Goal: Entertainment & Leisure: Browse casually

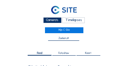
scroll to position [55, 0]
click at [54, 21] on div "Camera's" at bounding box center [52, 20] width 18 height 6
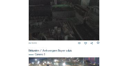
scroll to position [230, 0]
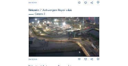
click at [71, 29] on img at bounding box center [64, 37] width 71 height 40
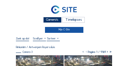
scroll to position [21, 0]
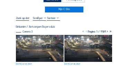
click at [45, 39] on img at bounding box center [40, 48] width 48 height 27
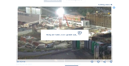
click at [69, 31] on img at bounding box center [65, 33] width 94 height 53
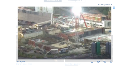
drag, startPoint x: 62, startPoint y: 30, endPoint x: 80, endPoint y: 32, distance: 17.7
click at [80, 32] on img at bounding box center [65, 33] width 94 height 53
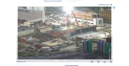
drag, startPoint x: 88, startPoint y: 36, endPoint x: 79, endPoint y: 34, distance: 9.2
click at [79, 34] on img at bounding box center [65, 33] width 94 height 53
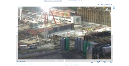
drag, startPoint x: 59, startPoint y: 32, endPoint x: 56, endPoint y: 31, distance: 3.5
click at [56, 31] on img at bounding box center [65, 33] width 94 height 53
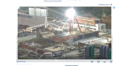
drag, startPoint x: 45, startPoint y: 29, endPoint x: 70, endPoint y: 36, distance: 26.1
click at [70, 36] on img at bounding box center [65, 33] width 94 height 53
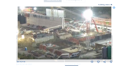
drag, startPoint x: 76, startPoint y: 35, endPoint x: 58, endPoint y: 31, distance: 18.9
click at [58, 31] on img at bounding box center [65, 33] width 94 height 53
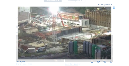
drag, startPoint x: 76, startPoint y: 36, endPoint x: 42, endPoint y: 30, distance: 34.4
click at [42, 30] on img at bounding box center [65, 33] width 94 height 53
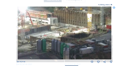
drag, startPoint x: 52, startPoint y: 48, endPoint x: 44, endPoint y: 47, distance: 8.0
click at [44, 47] on img at bounding box center [65, 33] width 94 height 53
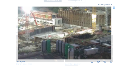
click at [57, 47] on img at bounding box center [65, 33] width 94 height 53
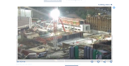
drag, startPoint x: 51, startPoint y: 46, endPoint x: 78, endPoint y: 53, distance: 28.0
click at [78, 53] on img at bounding box center [65, 33] width 94 height 53
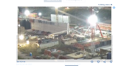
drag, startPoint x: 60, startPoint y: 49, endPoint x: 98, endPoint y: 55, distance: 38.2
click at [98, 55] on img at bounding box center [65, 33] width 94 height 53
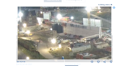
drag, startPoint x: 58, startPoint y: 49, endPoint x: 90, endPoint y: 53, distance: 32.1
click at [90, 53] on img at bounding box center [65, 33] width 94 height 53
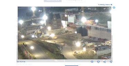
drag, startPoint x: 80, startPoint y: 52, endPoint x: 105, endPoint y: 55, distance: 24.8
click at [105, 55] on img at bounding box center [65, 33] width 94 height 53
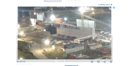
drag, startPoint x: 91, startPoint y: 53, endPoint x: 62, endPoint y: 50, distance: 28.9
click at [56, 50] on img at bounding box center [65, 33] width 94 height 53
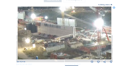
drag, startPoint x: 91, startPoint y: 52, endPoint x: 65, endPoint y: 50, distance: 26.1
click at [65, 50] on img at bounding box center [65, 33] width 94 height 53
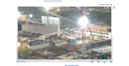
drag, startPoint x: 91, startPoint y: 51, endPoint x: 67, endPoint y: 48, distance: 24.0
click at [67, 48] on img at bounding box center [65, 33] width 94 height 53
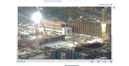
drag, startPoint x: 84, startPoint y: 49, endPoint x: 58, endPoint y: 48, distance: 25.3
click at [58, 48] on img at bounding box center [65, 33] width 94 height 53
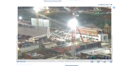
drag, startPoint x: 53, startPoint y: 46, endPoint x: 89, endPoint y: 53, distance: 36.9
click at [89, 53] on img at bounding box center [65, 33] width 94 height 53
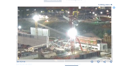
drag, startPoint x: 68, startPoint y: 26, endPoint x: 67, endPoint y: 39, distance: 13.2
click at [67, 39] on img at bounding box center [65, 33] width 94 height 53
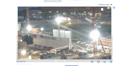
drag, startPoint x: 62, startPoint y: 39, endPoint x: 87, endPoint y: 39, distance: 24.9
click at [87, 39] on img at bounding box center [65, 33] width 94 height 53
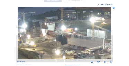
drag, startPoint x: 68, startPoint y: 38, endPoint x: 63, endPoint y: 38, distance: 5.5
click at [92, 38] on img at bounding box center [65, 33] width 94 height 53
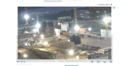
drag, startPoint x: 69, startPoint y: 38, endPoint x: 74, endPoint y: 38, distance: 4.8
click at [74, 38] on img at bounding box center [65, 33] width 94 height 53
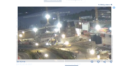
drag, startPoint x: 56, startPoint y: 36, endPoint x: 81, endPoint y: 36, distance: 24.6
click at [81, 36] on img at bounding box center [65, 33] width 94 height 53
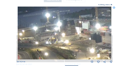
drag, startPoint x: 67, startPoint y: 39, endPoint x: 81, endPoint y: 30, distance: 16.6
click at [81, 30] on img at bounding box center [65, 33] width 94 height 53
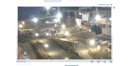
drag, startPoint x: 114, startPoint y: 8, endPoint x: 92, endPoint y: 9, distance: 21.5
click at [114, 8] on icon at bounding box center [114, 8] width 2 height 2
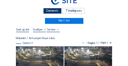
scroll to position [7, 0]
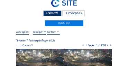
click at [55, 13] on div "Camera's" at bounding box center [52, 13] width 18 height 6
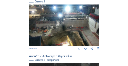
scroll to position [62, 0]
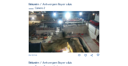
click at [98, 11] on div "Rinkoniën / Antwerpen Royerssluis Camera 2" at bounding box center [64, 7] width 71 height 8
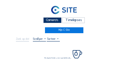
click at [53, 19] on div "Camera's" at bounding box center [52, 20] width 18 height 6
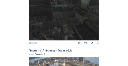
scroll to position [230, 0]
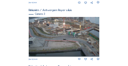
click at [66, 30] on img at bounding box center [64, 37] width 71 height 40
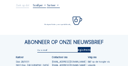
scroll to position [35, 0]
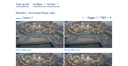
click at [35, 26] on img at bounding box center [40, 34] width 48 height 27
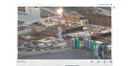
drag, startPoint x: 67, startPoint y: 22, endPoint x: 71, endPoint y: 31, distance: 10.0
click at [71, 31] on img at bounding box center [65, 33] width 94 height 53
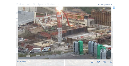
click at [50, 26] on img at bounding box center [65, 33] width 94 height 53
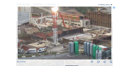
drag, startPoint x: 68, startPoint y: 29, endPoint x: 64, endPoint y: 29, distance: 3.8
click at [64, 29] on img at bounding box center [65, 33] width 94 height 53
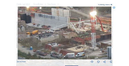
drag, startPoint x: 44, startPoint y: 31, endPoint x: 81, endPoint y: 35, distance: 37.6
click at [81, 35] on img at bounding box center [65, 33] width 94 height 53
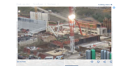
drag, startPoint x: 105, startPoint y: 14, endPoint x: 83, endPoint y: 17, distance: 21.7
click at [83, 17] on img at bounding box center [65, 33] width 94 height 53
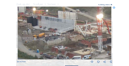
drag, startPoint x: 94, startPoint y: 19, endPoint x: 72, endPoint y: 21, distance: 22.2
click at [96, 19] on img at bounding box center [65, 33] width 94 height 53
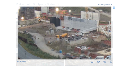
drag, startPoint x: 71, startPoint y: 21, endPoint x: 92, endPoint y: 21, distance: 21.1
click at [92, 21] on img at bounding box center [65, 33] width 94 height 53
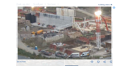
drag, startPoint x: 95, startPoint y: 24, endPoint x: 70, endPoint y: 20, distance: 25.3
click at [70, 20] on img at bounding box center [65, 33] width 94 height 53
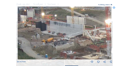
drag, startPoint x: 55, startPoint y: 19, endPoint x: 65, endPoint y: 28, distance: 13.8
click at [65, 28] on img at bounding box center [65, 33] width 94 height 53
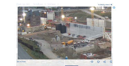
drag, startPoint x: 65, startPoint y: 28, endPoint x: 83, endPoint y: 30, distance: 18.2
click at [86, 30] on img at bounding box center [65, 33] width 94 height 53
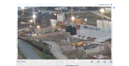
click at [78, 28] on img at bounding box center [65, 33] width 94 height 53
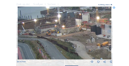
drag, startPoint x: 55, startPoint y: 28, endPoint x: 69, endPoint y: 28, distance: 13.5
click at [69, 28] on img at bounding box center [65, 33] width 94 height 53
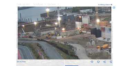
drag, startPoint x: 57, startPoint y: 28, endPoint x: 80, endPoint y: 30, distance: 22.7
click at [80, 30] on img at bounding box center [65, 33] width 94 height 53
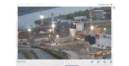
drag, startPoint x: 73, startPoint y: 29, endPoint x: 67, endPoint y: 36, distance: 8.6
click at [67, 36] on img at bounding box center [65, 33] width 94 height 53
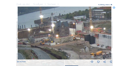
click at [114, 8] on icon at bounding box center [114, 8] width 2 height 2
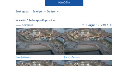
scroll to position [21, 0]
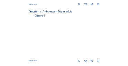
scroll to position [286, 0]
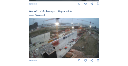
click at [97, 33] on img at bounding box center [64, 38] width 71 height 40
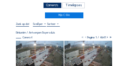
scroll to position [28, 0]
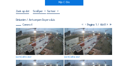
click at [41, 31] on img at bounding box center [40, 41] width 48 height 27
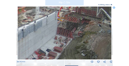
click at [78, 35] on img at bounding box center [65, 33] width 94 height 53
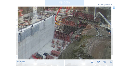
drag, startPoint x: 78, startPoint y: 36, endPoint x: 70, endPoint y: 46, distance: 13.2
click at [70, 46] on img at bounding box center [65, 33] width 94 height 53
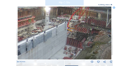
drag, startPoint x: 51, startPoint y: 40, endPoint x: 80, endPoint y: 38, distance: 28.8
click at [84, 38] on img at bounding box center [65, 33] width 94 height 53
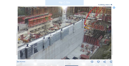
click at [49, 36] on img at bounding box center [65, 33] width 94 height 53
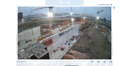
drag, startPoint x: 41, startPoint y: 43, endPoint x: 50, endPoint y: 28, distance: 17.4
click at [50, 28] on img at bounding box center [65, 33] width 94 height 53
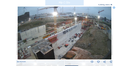
drag, startPoint x: 113, startPoint y: 9, endPoint x: 92, endPoint y: 15, distance: 22.3
click at [113, 9] on icon at bounding box center [114, 8] width 2 height 2
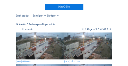
scroll to position [21, 0]
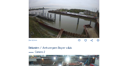
scroll to position [57, 0]
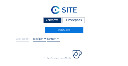
click at [51, 20] on div "Camera's" at bounding box center [52, 20] width 18 height 6
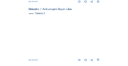
scroll to position [112, 0]
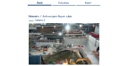
scroll to position [62, 0]
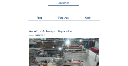
scroll to position [55, 0]
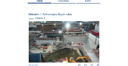
scroll to position [55, 0]
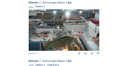
scroll to position [55, 0]
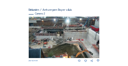
scroll to position [62, 0]
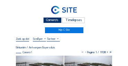
click at [56, 19] on div "Camera's" at bounding box center [52, 20] width 18 height 6
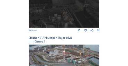
scroll to position [222, 0]
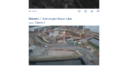
click at [66, 44] on img at bounding box center [64, 46] width 71 height 40
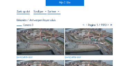
scroll to position [28, 0]
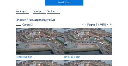
click at [48, 38] on img at bounding box center [40, 41] width 48 height 27
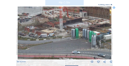
drag, startPoint x: 60, startPoint y: 37, endPoint x: 57, endPoint y: 39, distance: 3.7
click at [57, 39] on img at bounding box center [65, 33] width 94 height 53
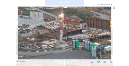
drag, startPoint x: 69, startPoint y: 34, endPoint x: 69, endPoint y: 40, distance: 5.9
click at [69, 40] on img at bounding box center [65, 33] width 94 height 53
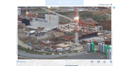
drag, startPoint x: 64, startPoint y: 40, endPoint x: 79, endPoint y: 43, distance: 15.5
click at [79, 43] on img at bounding box center [65, 33] width 94 height 53
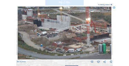
drag, startPoint x: 65, startPoint y: 40, endPoint x: 77, endPoint y: 41, distance: 11.8
click at [77, 41] on img at bounding box center [65, 33] width 94 height 53
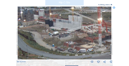
drag, startPoint x: 65, startPoint y: 40, endPoint x: 76, endPoint y: 40, distance: 11.8
click at [76, 40] on img at bounding box center [65, 33] width 94 height 53
click at [96, 28] on img at bounding box center [65, 33] width 94 height 53
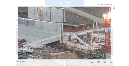
drag, startPoint x: 92, startPoint y: 33, endPoint x: 71, endPoint y: 34, distance: 21.5
click at [71, 34] on img at bounding box center [65, 33] width 94 height 53
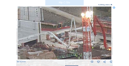
drag, startPoint x: 80, startPoint y: 40, endPoint x: 74, endPoint y: 32, distance: 10.1
click at [74, 32] on img at bounding box center [65, 33] width 94 height 53
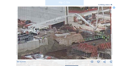
drag, startPoint x: 73, startPoint y: 35, endPoint x: 87, endPoint y: 29, distance: 14.6
click at [91, 28] on img at bounding box center [65, 33] width 94 height 53
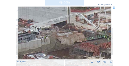
drag, startPoint x: 57, startPoint y: 39, endPoint x: 100, endPoint y: 32, distance: 43.2
click at [101, 31] on img at bounding box center [65, 33] width 94 height 53
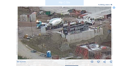
drag, startPoint x: 66, startPoint y: 34, endPoint x: 104, endPoint y: 34, distance: 37.4
click at [104, 34] on img at bounding box center [65, 33] width 94 height 53
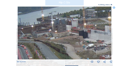
drag, startPoint x: 76, startPoint y: 44, endPoint x: 81, endPoint y: 49, distance: 7.1
click at [84, 51] on img at bounding box center [65, 33] width 94 height 53
drag, startPoint x: 62, startPoint y: 43, endPoint x: 78, endPoint y: 43, distance: 15.2
click at [78, 43] on img at bounding box center [65, 33] width 94 height 53
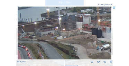
click at [18, 37] on img at bounding box center [65, 33] width 94 height 53
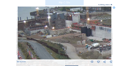
drag, startPoint x: 71, startPoint y: 45, endPoint x: 60, endPoint y: 43, distance: 10.8
click at [60, 43] on img at bounding box center [65, 33] width 94 height 53
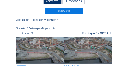
scroll to position [7, 0]
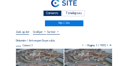
click at [49, 13] on div "Camera's" at bounding box center [52, 13] width 18 height 6
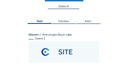
scroll to position [55, 0]
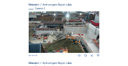
scroll to position [62, 0]
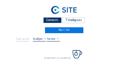
click at [48, 21] on div "Camera's" at bounding box center [52, 20] width 18 height 6
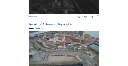
scroll to position [216, 0]
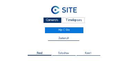
click at [52, 21] on div "Camera's" at bounding box center [52, 20] width 18 height 6
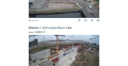
scroll to position [292, 0]
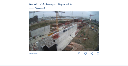
click at [55, 31] on img at bounding box center [64, 31] width 71 height 40
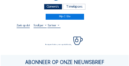
scroll to position [14, 0]
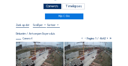
click at [27, 45] on img at bounding box center [40, 55] width 48 height 27
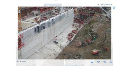
click at [27, 30] on img at bounding box center [65, 33] width 94 height 53
drag, startPoint x: 44, startPoint y: 37, endPoint x: 50, endPoint y: 21, distance: 17.2
click at [49, 21] on img at bounding box center [65, 33] width 94 height 53
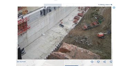
drag, startPoint x: 43, startPoint y: 34, endPoint x: 53, endPoint y: 27, distance: 12.4
click at [59, 20] on img at bounding box center [65, 33] width 94 height 53
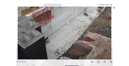
drag, startPoint x: 47, startPoint y: 33, endPoint x: 57, endPoint y: 25, distance: 13.0
click at [57, 25] on img at bounding box center [65, 33] width 94 height 53
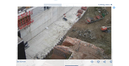
drag, startPoint x: 67, startPoint y: 29, endPoint x: 38, endPoint y: 34, distance: 29.5
click at [38, 34] on img at bounding box center [65, 33] width 94 height 53
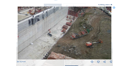
drag, startPoint x: 45, startPoint y: 29, endPoint x: 39, endPoint y: 43, distance: 14.6
click at [39, 43] on img at bounding box center [65, 33] width 94 height 53
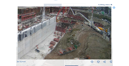
drag, startPoint x: 53, startPoint y: 35, endPoint x: 40, endPoint y: 51, distance: 19.9
click at [40, 51] on img at bounding box center [65, 33] width 94 height 53
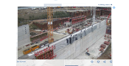
drag, startPoint x: 28, startPoint y: 44, endPoint x: 79, endPoint y: 47, distance: 50.6
click at [79, 47] on img at bounding box center [65, 33] width 94 height 53
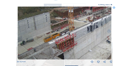
drag, startPoint x: 40, startPoint y: 44, endPoint x: 58, endPoint y: 34, distance: 21.3
click at [61, 32] on img at bounding box center [65, 33] width 94 height 53
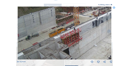
click at [65, 27] on img at bounding box center [65, 33] width 94 height 53
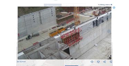
drag, startPoint x: 60, startPoint y: 38, endPoint x: 65, endPoint y: 33, distance: 7.3
click at [65, 33] on img at bounding box center [65, 33] width 94 height 53
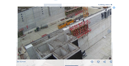
drag, startPoint x: 54, startPoint y: 37, endPoint x: 58, endPoint y: 24, distance: 13.8
click at [58, 24] on img at bounding box center [65, 33] width 94 height 53
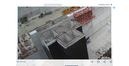
drag, startPoint x: 45, startPoint y: 37, endPoint x: 45, endPoint y: 22, distance: 14.9
click at [45, 22] on img at bounding box center [65, 33] width 94 height 53
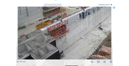
drag, startPoint x: 28, startPoint y: 43, endPoint x: 42, endPoint y: 42, distance: 13.2
click at [27, 44] on img at bounding box center [65, 33] width 94 height 53
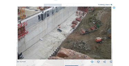
drag, startPoint x: 83, startPoint y: 38, endPoint x: 43, endPoint y: 39, distance: 40.5
click at [43, 39] on img at bounding box center [65, 33] width 94 height 53
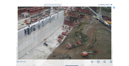
drag, startPoint x: 48, startPoint y: 40, endPoint x: 36, endPoint y: 52, distance: 16.9
click at [36, 53] on img at bounding box center [65, 33] width 94 height 53
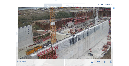
drag, startPoint x: 29, startPoint y: 37, endPoint x: 74, endPoint y: 47, distance: 46.0
click at [74, 47] on img at bounding box center [65, 33] width 94 height 53
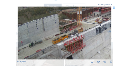
drag, startPoint x: 53, startPoint y: 45, endPoint x: 63, endPoint y: 45, distance: 10.4
click at [79, 34] on img at bounding box center [65, 33] width 94 height 53
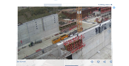
drag, startPoint x: 49, startPoint y: 52, endPoint x: 85, endPoint y: 34, distance: 39.8
click at [85, 34] on img at bounding box center [65, 33] width 94 height 53
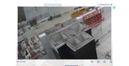
drag, startPoint x: 70, startPoint y: 35, endPoint x: 83, endPoint y: 31, distance: 13.8
click at [83, 31] on img at bounding box center [65, 33] width 94 height 53
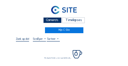
drag, startPoint x: 52, startPoint y: 20, endPoint x: 42, endPoint y: 19, distance: 10.1
click at [52, 20] on div "Camera's" at bounding box center [52, 20] width 18 height 6
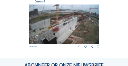
scroll to position [327, 0]
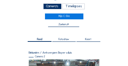
click at [55, 7] on div "Camera's" at bounding box center [52, 6] width 18 height 6
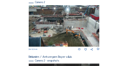
scroll to position [69, 0]
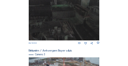
scroll to position [230, 0]
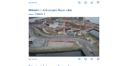
click at [72, 34] on img at bounding box center [64, 37] width 71 height 40
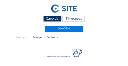
scroll to position [21, 0]
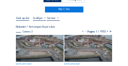
click at [36, 40] on img at bounding box center [40, 48] width 48 height 27
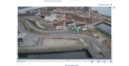
click at [41, 19] on img at bounding box center [65, 33] width 94 height 53
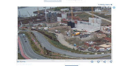
drag, startPoint x: 31, startPoint y: 22, endPoint x: 61, endPoint y: 26, distance: 30.4
click at [61, 26] on img at bounding box center [65, 33] width 94 height 53
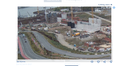
drag, startPoint x: 43, startPoint y: 24, endPoint x: 58, endPoint y: 25, distance: 15.3
click at [58, 25] on img at bounding box center [65, 33] width 94 height 53
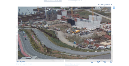
drag, startPoint x: 33, startPoint y: 26, endPoint x: 38, endPoint y: 22, distance: 6.4
click at [38, 22] on img at bounding box center [65, 33] width 94 height 53
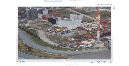
drag, startPoint x: 48, startPoint y: 38, endPoint x: 33, endPoint y: 37, distance: 14.9
click at [33, 37] on img at bounding box center [65, 33] width 94 height 53
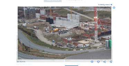
click at [33, 37] on img at bounding box center [65, 33] width 94 height 53
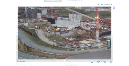
drag, startPoint x: 25, startPoint y: 26, endPoint x: 65, endPoint y: 30, distance: 40.7
click at [65, 30] on img at bounding box center [65, 33] width 94 height 53
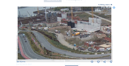
click at [114, 8] on icon at bounding box center [114, 8] width 2 height 2
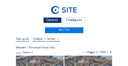
scroll to position [0, 0]
click at [52, 19] on div "Camera's" at bounding box center [52, 20] width 18 height 6
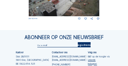
scroll to position [304, 0]
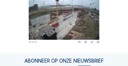
click at [96, 32] on img at bounding box center [64, 20] width 71 height 40
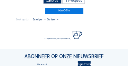
scroll to position [21, 0]
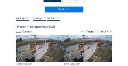
click at [38, 40] on img at bounding box center [40, 48] width 48 height 27
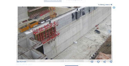
drag, startPoint x: 77, startPoint y: 35, endPoint x: 53, endPoint y: 54, distance: 30.3
click at [53, 54] on img at bounding box center [65, 33] width 94 height 53
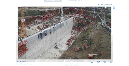
drag, startPoint x: 54, startPoint y: 43, endPoint x: 38, endPoint y: 43, distance: 15.6
click at [38, 43] on img at bounding box center [65, 33] width 94 height 53
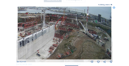
drag, startPoint x: 49, startPoint y: 29, endPoint x: 32, endPoint y: 44, distance: 22.6
click at [32, 44] on img at bounding box center [65, 33] width 94 height 53
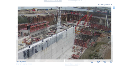
drag, startPoint x: 62, startPoint y: 42, endPoint x: 90, endPoint y: 42, distance: 28.4
click at [90, 42] on img at bounding box center [65, 33] width 94 height 53
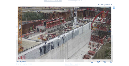
drag, startPoint x: 76, startPoint y: 39, endPoint x: 83, endPoint y: 38, distance: 6.7
click at [83, 37] on img at bounding box center [65, 33] width 94 height 53
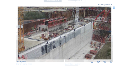
click at [78, 40] on img at bounding box center [65, 33] width 94 height 53
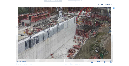
drag, startPoint x: 87, startPoint y: 42, endPoint x: 63, endPoint y: 41, distance: 23.2
click at [63, 41] on img at bounding box center [65, 33] width 94 height 53
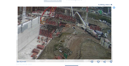
drag, startPoint x: 93, startPoint y: 41, endPoint x: 56, endPoint y: 41, distance: 36.3
click at [56, 41] on img at bounding box center [65, 33] width 94 height 53
drag, startPoint x: 46, startPoint y: 42, endPoint x: 93, endPoint y: 34, distance: 48.0
click at [93, 34] on img at bounding box center [65, 33] width 94 height 53
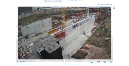
drag, startPoint x: 32, startPoint y: 50, endPoint x: 44, endPoint y: 46, distance: 12.3
click at [44, 46] on img at bounding box center [65, 33] width 94 height 53
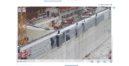
click at [84, 23] on img at bounding box center [65, 33] width 94 height 53
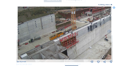
drag, startPoint x: 48, startPoint y: 36, endPoint x: 62, endPoint y: 39, distance: 13.9
click at [88, 31] on img at bounding box center [65, 33] width 94 height 53
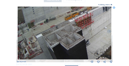
drag, startPoint x: 61, startPoint y: 33, endPoint x: 71, endPoint y: 20, distance: 16.8
click at [71, 20] on img at bounding box center [65, 33] width 94 height 53
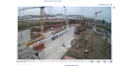
drag, startPoint x: 90, startPoint y: 21, endPoint x: 46, endPoint y: 49, distance: 51.8
click at [46, 49] on img at bounding box center [65, 33] width 94 height 53
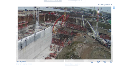
click at [87, 36] on img at bounding box center [65, 33] width 94 height 53
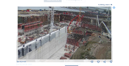
drag, startPoint x: 65, startPoint y: 39, endPoint x: 75, endPoint y: 40, distance: 9.7
click at [75, 40] on img at bounding box center [65, 33] width 94 height 53
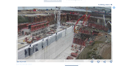
drag, startPoint x: 56, startPoint y: 39, endPoint x: 71, endPoint y: 34, distance: 15.8
click at [71, 34] on img at bounding box center [65, 33] width 94 height 53
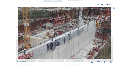
drag, startPoint x: 53, startPoint y: 36, endPoint x: 57, endPoint y: 35, distance: 4.2
click at [57, 35] on img at bounding box center [65, 33] width 94 height 53
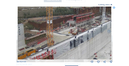
drag, startPoint x: 60, startPoint y: 25, endPoint x: 81, endPoint y: 21, distance: 22.0
click at [81, 21] on img at bounding box center [65, 33] width 94 height 53
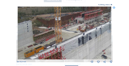
drag, startPoint x: 66, startPoint y: 25, endPoint x: 73, endPoint y: 22, distance: 8.0
click at [73, 22] on img at bounding box center [65, 33] width 94 height 53
click at [113, 8] on icon at bounding box center [114, 8] width 2 height 2
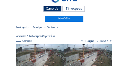
scroll to position [0, 0]
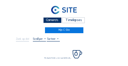
click at [52, 19] on div "Camera's" at bounding box center [52, 20] width 18 height 6
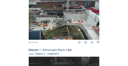
scroll to position [76, 0]
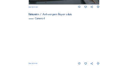
scroll to position [286, 0]
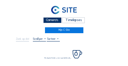
click at [48, 20] on div "Camera's" at bounding box center [52, 20] width 18 height 6
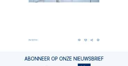
scroll to position [306, 0]
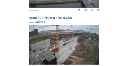
scroll to position [286, 0]
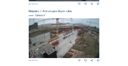
click at [89, 30] on img at bounding box center [64, 38] width 71 height 40
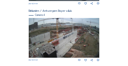
scroll to position [292, 0]
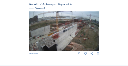
click at [86, 28] on img at bounding box center [64, 31] width 71 height 40
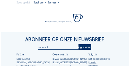
scroll to position [28, 0]
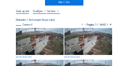
click at [42, 33] on img at bounding box center [40, 41] width 48 height 27
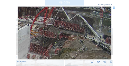
drag, startPoint x: 92, startPoint y: 34, endPoint x: 79, endPoint y: 37, distance: 13.6
click at [79, 37] on img at bounding box center [65, 33] width 94 height 53
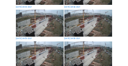
scroll to position [97, 0]
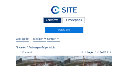
click at [50, 21] on div "Camera's" at bounding box center [52, 20] width 18 height 6
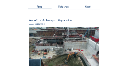
scroll to position [55, 0]
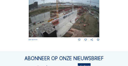
scroll to position [292, 0]
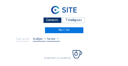
click at [55, 20] on div "Camera's" at bounding box center [52, 20] width 18 height 6
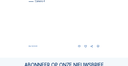
scroll to position [341, 0]
